Goal: Task Accomplishment & Management: Use online tool/utility

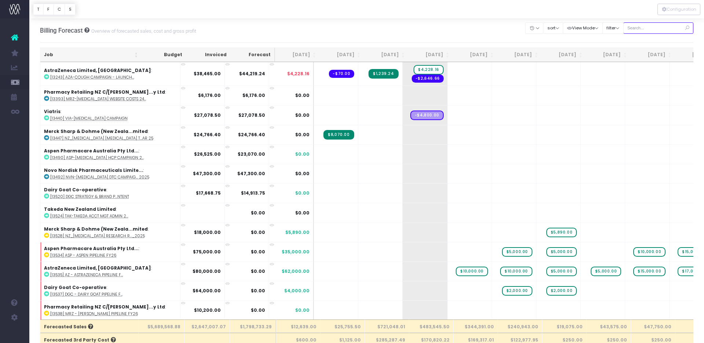
click at [645, 24] on input "text" at bounding box center [658, 27] width 70 height 11
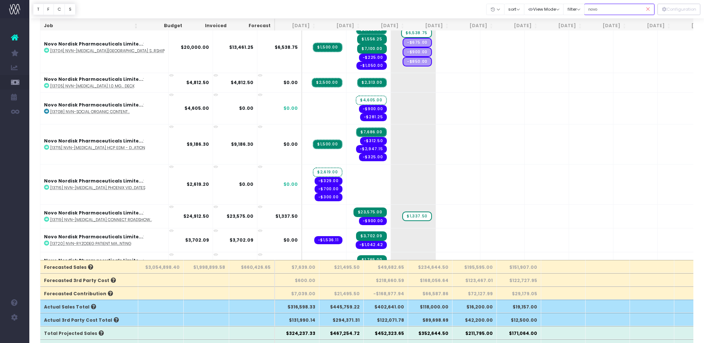
scroll to position [858, 0]
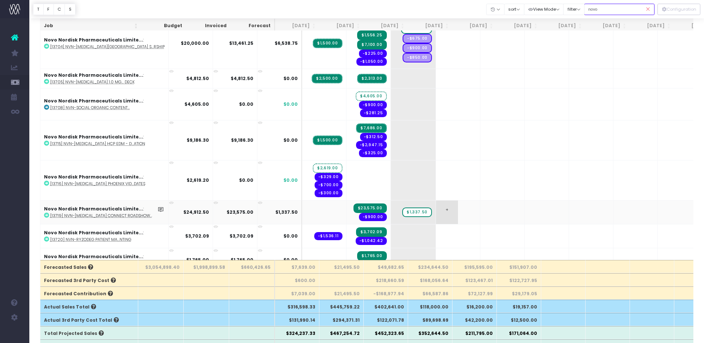
type input "novo"
click at [436, 208] on span "+" at bounding box center [447, 211] width 22 height 23
type input "5000"
click at [442, 191] on body "Oh my... this is bad. [PERSON_NAME] wasn't able to load this page. Please conta…" at bounding box center [352, 112] width 704 height 343
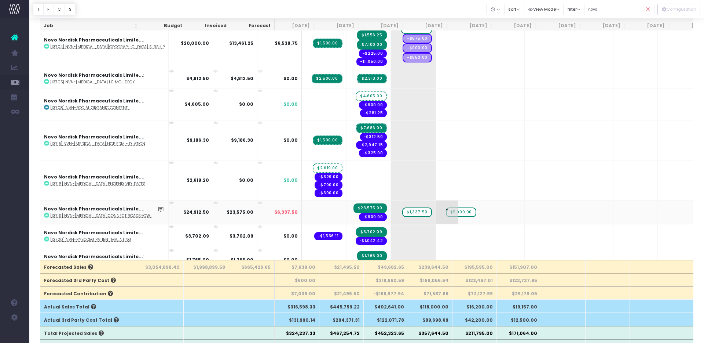
click at [446, 210] on span "$5,000.00" at bounding box center [461, 212] width 30 height 10
type input "100"
click at [451, 212] on span "$100.00" at bounding box center [464, 212] width 26 height 10
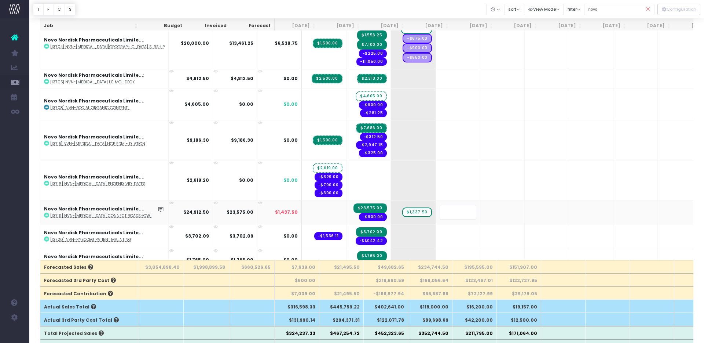
click at [412, 9] on div at bounding box center [366, 9] width 675 height 18
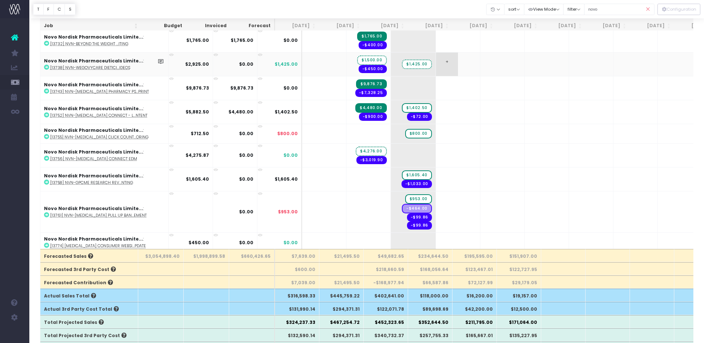
scroll to position [1069, 0]
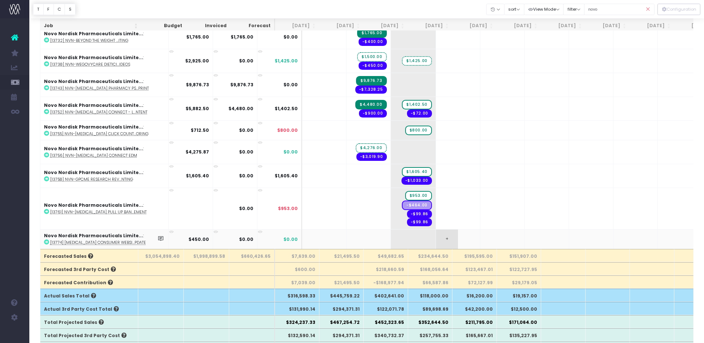
click at [436, 236] on span "+" at bounding box center [447, 238] width 22 height 19
type input "200"
click at [424, 219] on body "Oh my... this is bad. [PERSON_NAME] wasn't able to load this page. Please conta…" at bounding box center [352, 101] width 704 height 343
click at [480, 236] on span "+" at bounding box center [491, 238] width 22 height 19
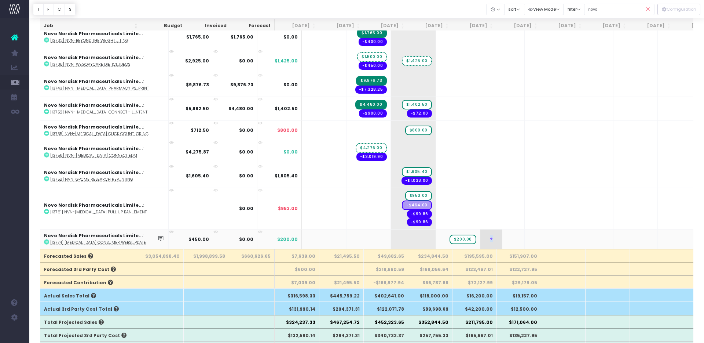
click at [480, 236] on span "+" at bounding box center [491, 238] width 22 height 19
type input "50%"
click at [494, 239] on span "$225.00" at bounding box center [507, 239] width 27 height 10
click at [494, 241] on span "$200.00" at bounding box center [507, 239] width 27 height 10
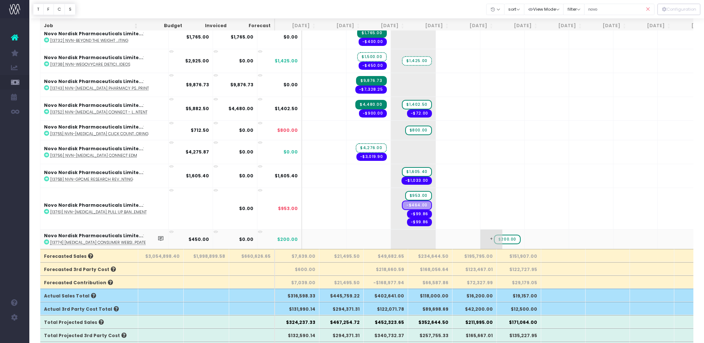
click at [494, 241] on span "$200.00" at bounding box center [507, 239] width 27 height 10
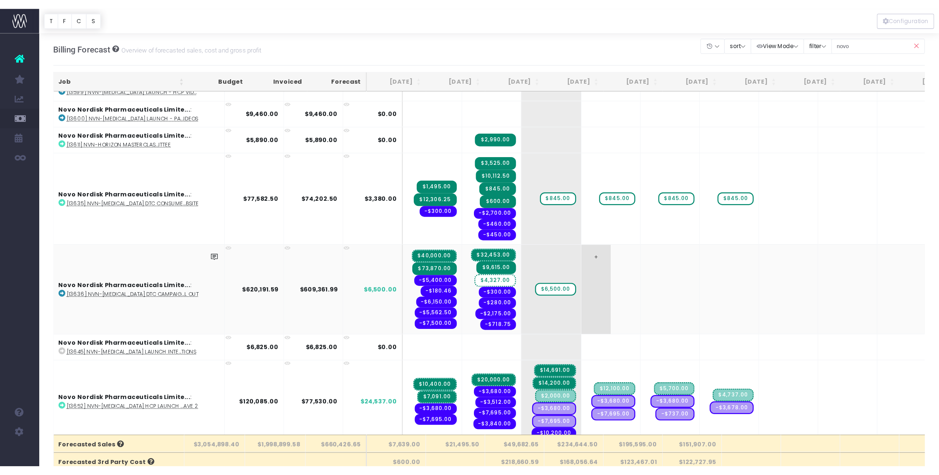
scroll to position [0, 0]
